Goal: Ask a question

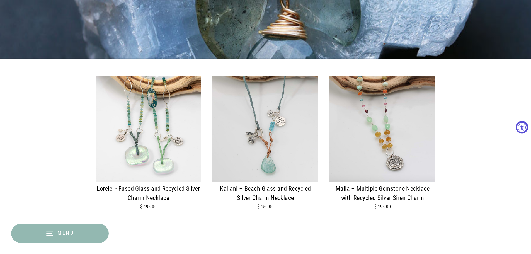
scroll to position [139, 0]
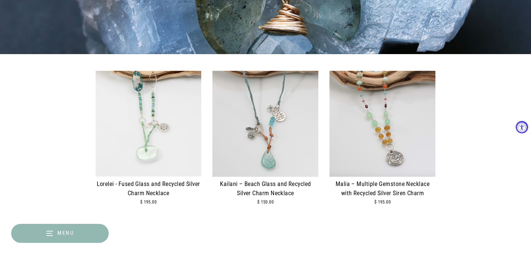
click at [171, 141] on div at bounding box center [149, 124] width 106 height 106
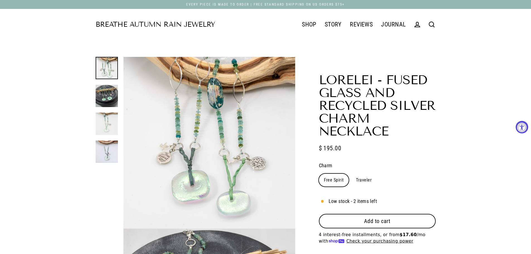
select select "3"
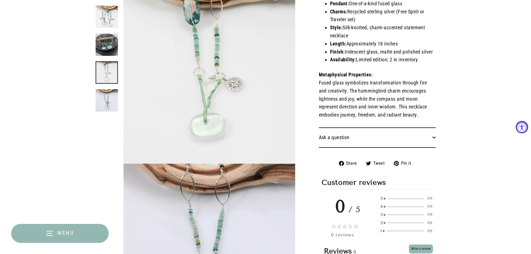
scroll to position [418, 0]
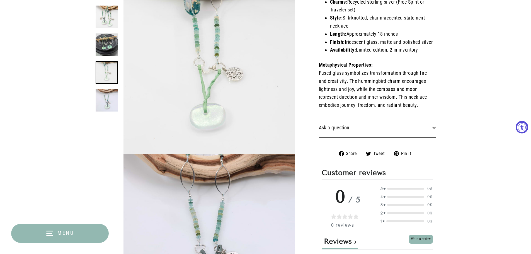
click at [329, 127] on button "Ask a question" at bounding box center [377, 128] width 117 height 20
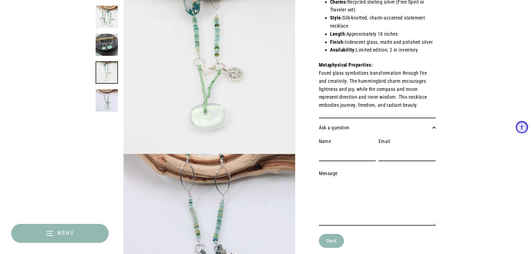
click at [329, 127] on button "Ask a question" at bounding box center [377, 128] width 117 height 20
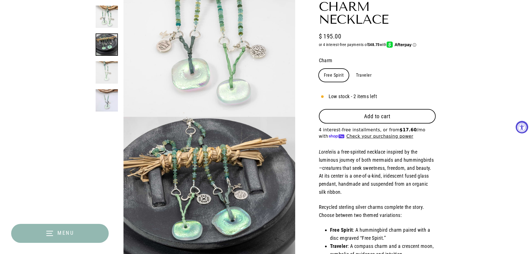
scroll to position [111, 0]
